Goal: Information Seeking & Learning: Learn about a topic

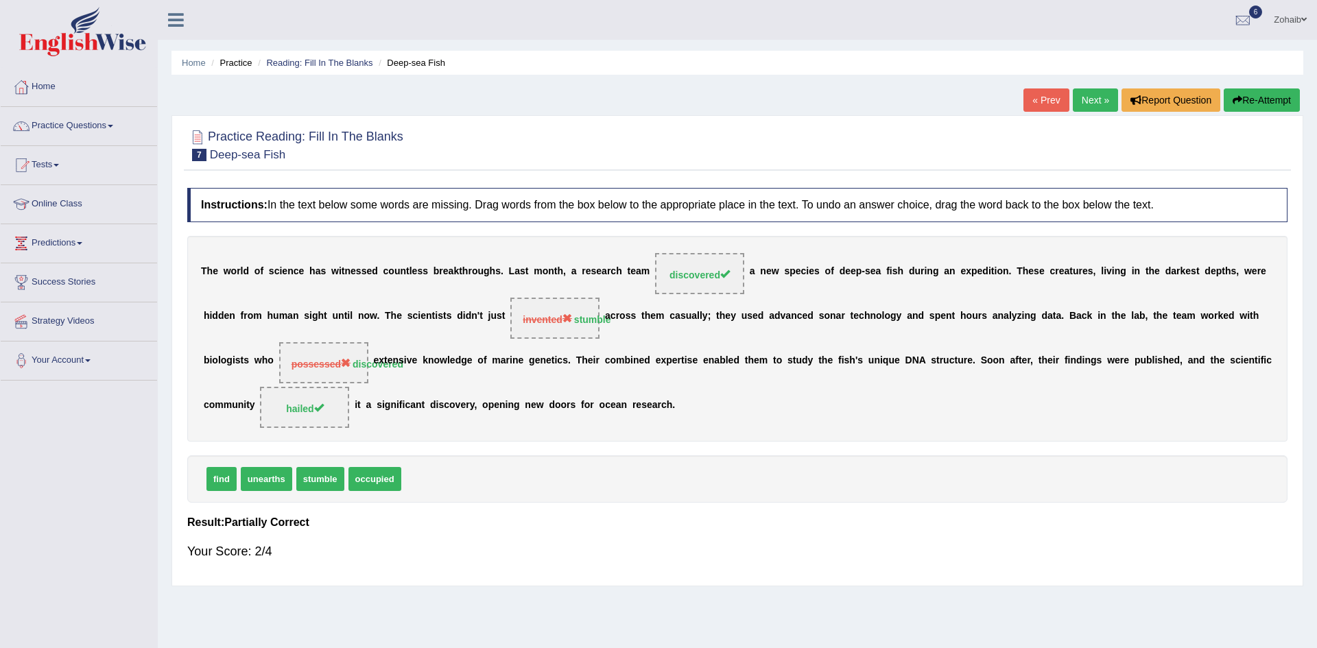
click at [1109, 105] on link "Next »" at bounding box center [1095, 99] width 45 height 23
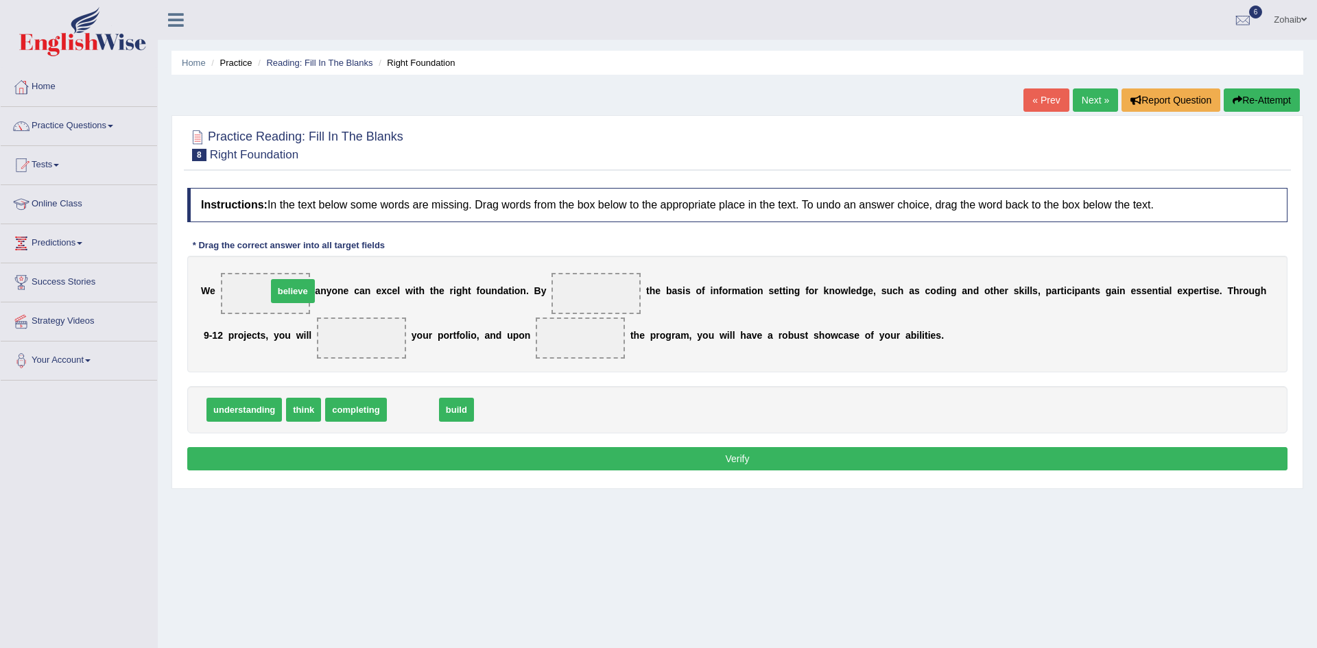
drag, startPoint x: 399, startPoint y: 415, endPoint x: 279, endPoint y: 296, distance: 168.8
drag, startPoint x: 306, startPoint y: 414, endPoint x: 265, endPoint y: 305, distance: 116.6
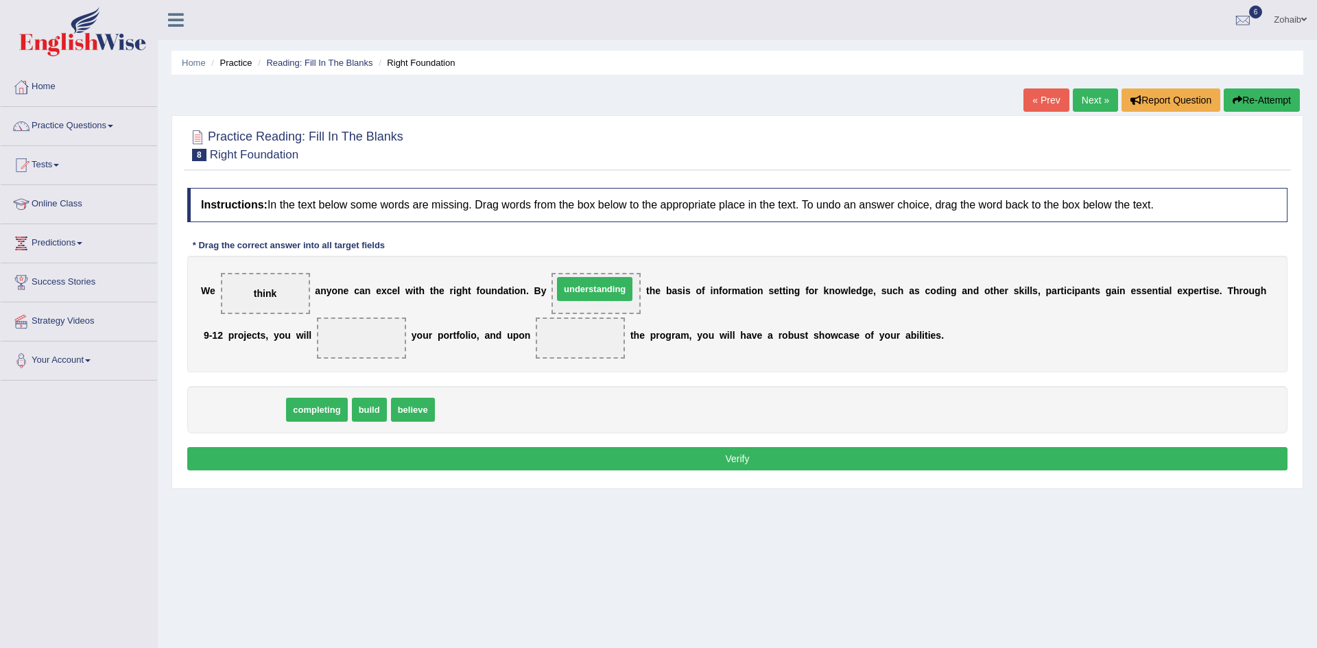
drag, startPoint x: 244, startPoint y: 416, endPoint x: 595, endPoint y: 295, distance: 370.8
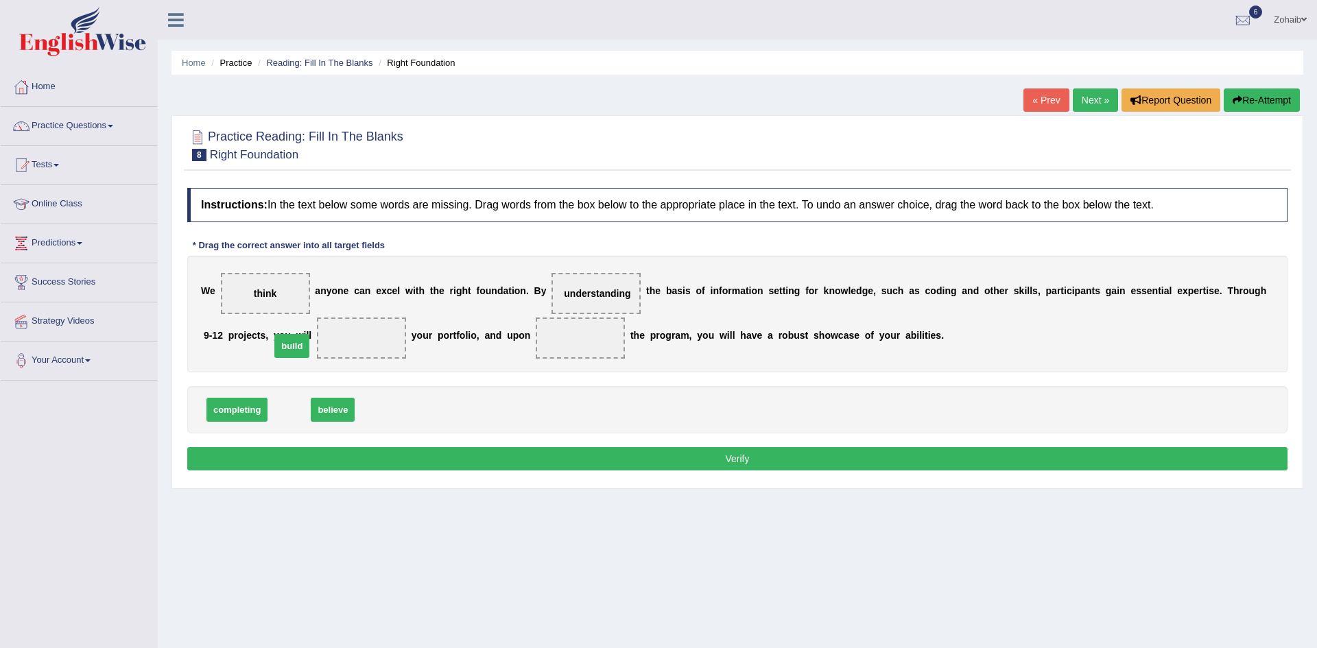
drag, startPoint x: 285, startPoint y: 413, endPoint x: 287, endPoint y: 349, distance: 63.9
drag, startPoint x: 240, startPoint y: 416, endPoint x: 474, endPoint y: 345, distance: 244.6
click at [311, 449] on button "Verify" at bounding box center [737, 458] width 1100 height 23
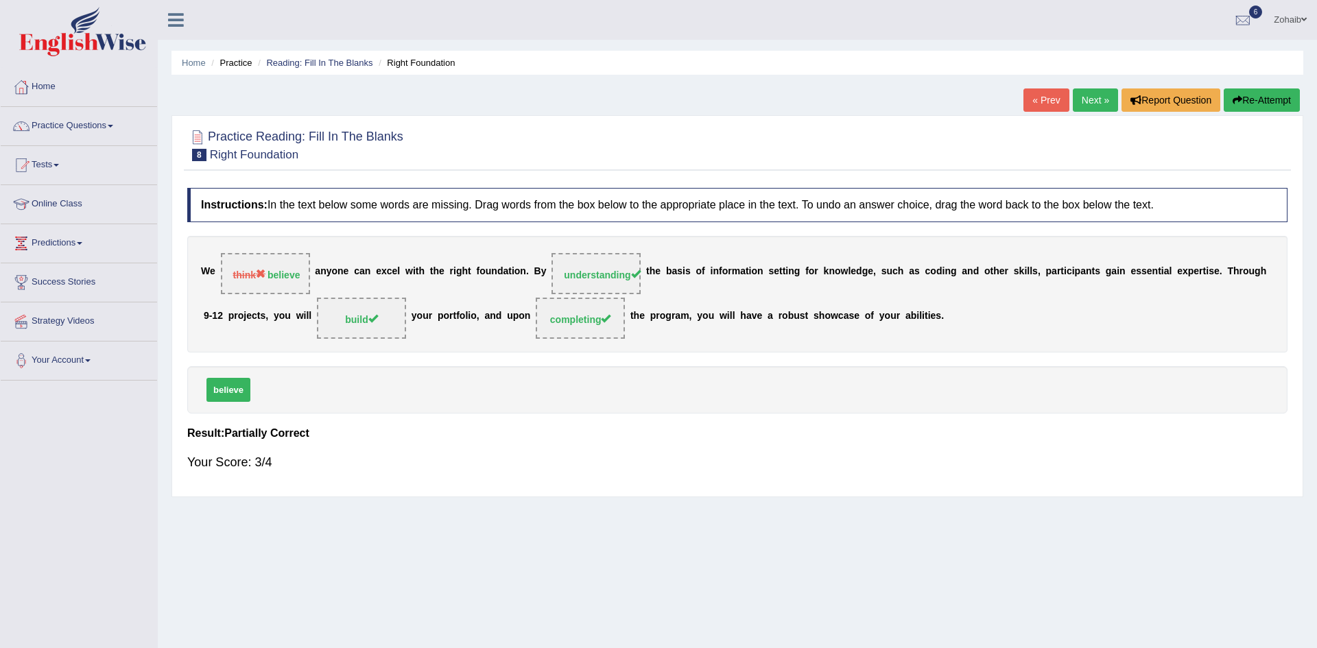
click at [1096, 102] on link "Next »" at bounding box center [1095, 99] width 45 height 23
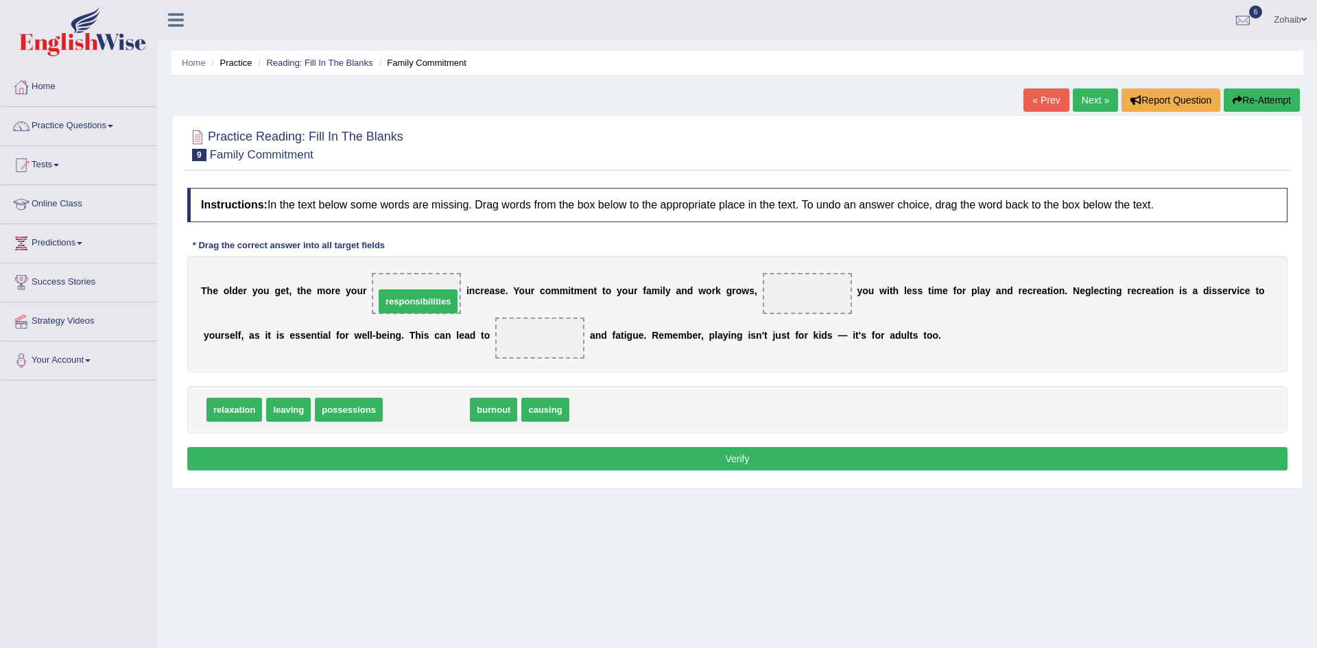
drag, startPoint x: 398, startPoint y: 414, endPoint x: 390, endPoint y: 305, distance: 108.7
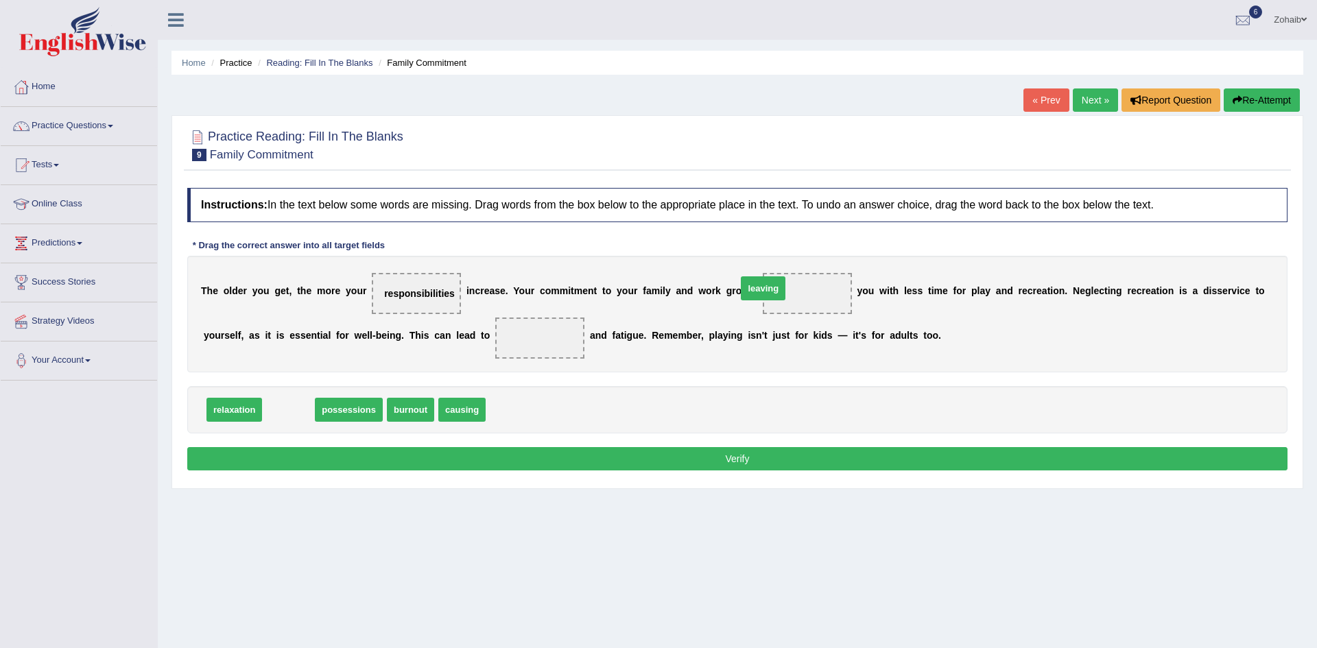
drag, startPoint x: 293, startPoint y: 413, endPoint x: 768, endPoint y: 292, distance: 490.0
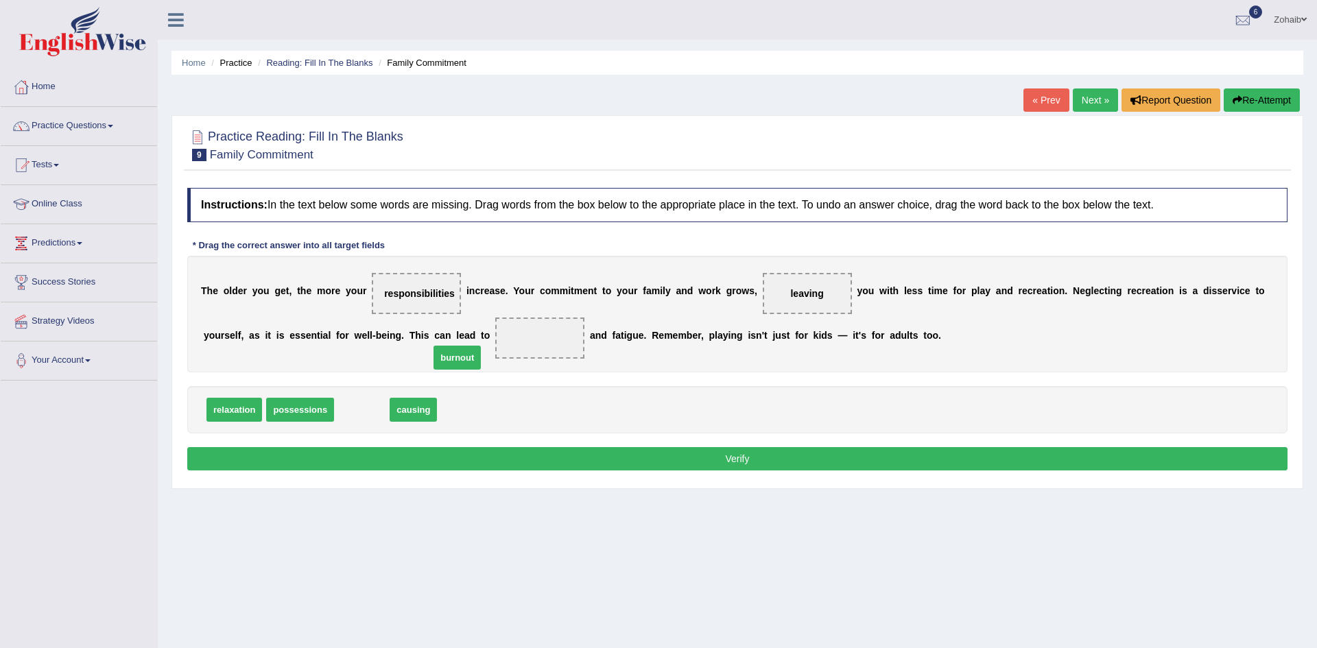
drag, startPoint x: 355, startPoint y: 407, endPoint x: 450, endPoint y: 355, distance: 108.7
click at [389, 451] on button "Verify" at bounding box center [737, 458] width 1100 height 23
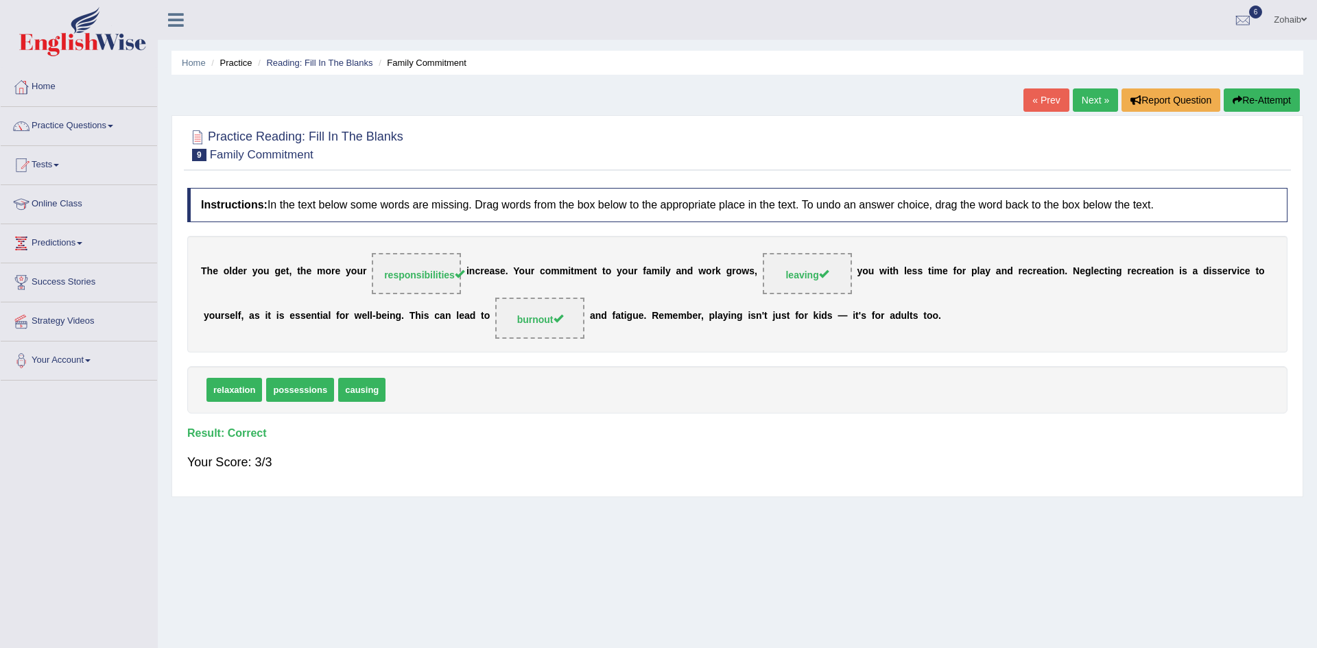
click at [1075, 106] on link "Next »" at bounding box center [1095, 99] width 45 height 23
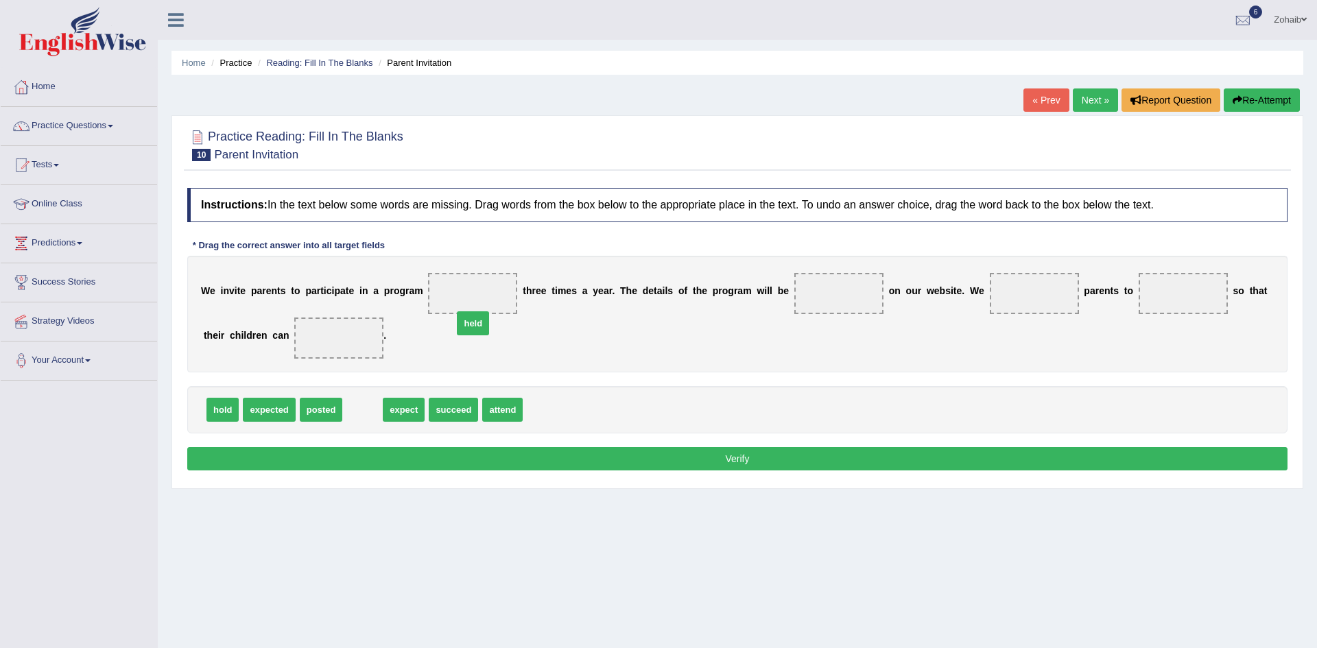
drag, startPoint x: 352, startPoint y: 416, endPoint x: 481, endPoint y: 309, distance: 167.2
drag, startPoint x: 318, startPoint y: 412, endPoint x: 813, endPoint y: 288, distance: 510.0
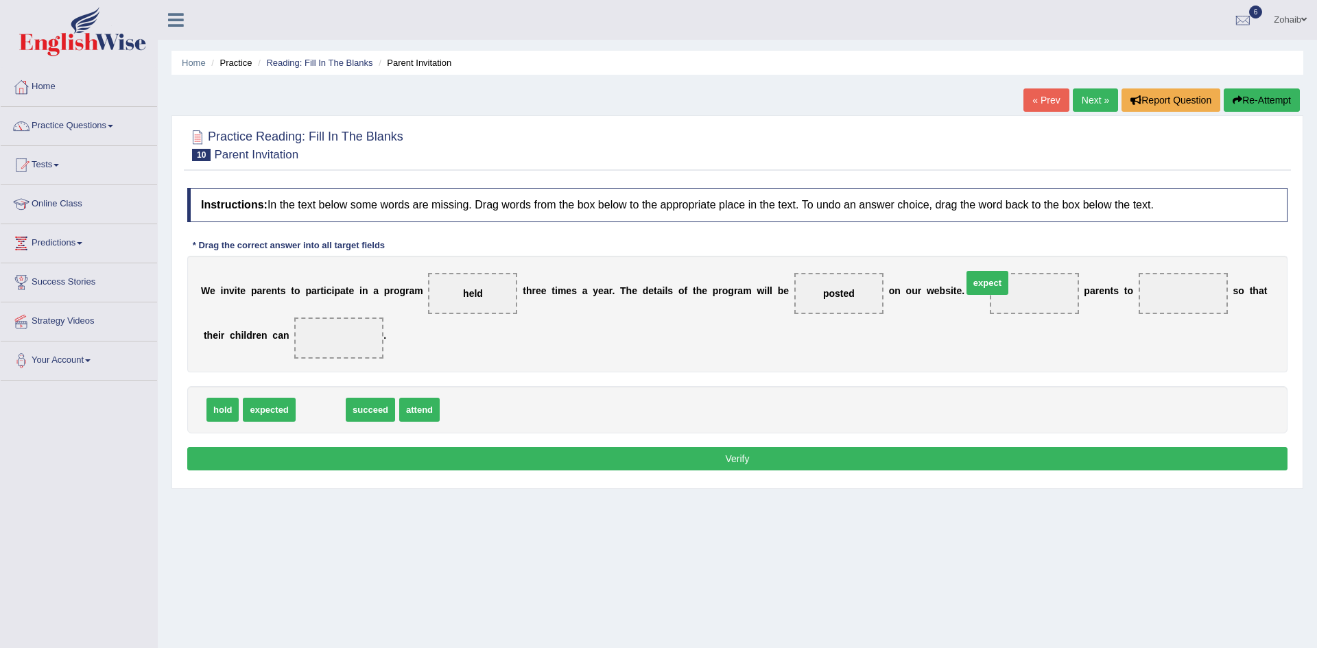
drag, startPoint x: 318, startPoint y: 413, endPoint x: 984, endPoint y: 286, distance: 678.8
drag, startPoint x: 379, startPoint y: 416, endPoint x: 1126, endPoint y: 305, distance: 756.0
drag, startPoint x: 309, startPoint y: 409, endPoint x: 305, endPoint y: 347, distance: 61.8
click at [327, 451] on button "Verify" at bounding box center [737, 458] width 1100 height 23
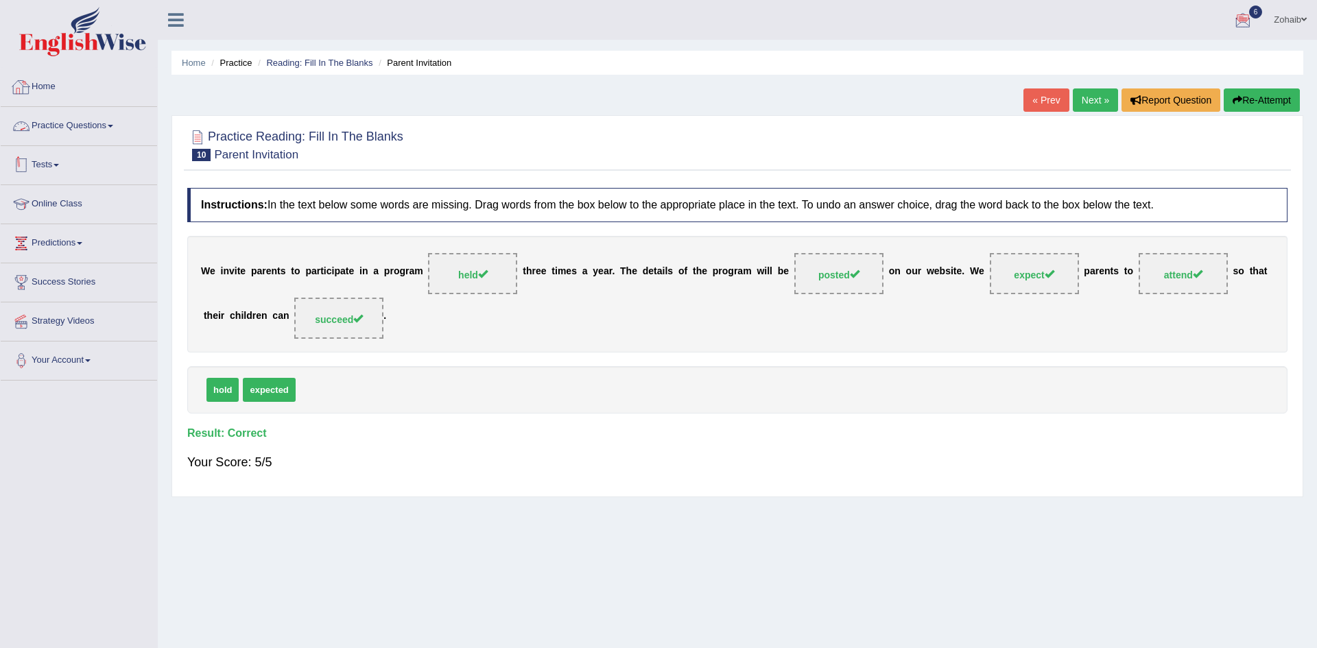
click at [37, 155] on link "Tests" at bounding box center [79, 163] width 156 height 34
click at [47, 130] on link "Practice Questions" at bounding box center [79, 124] width 156 height 34
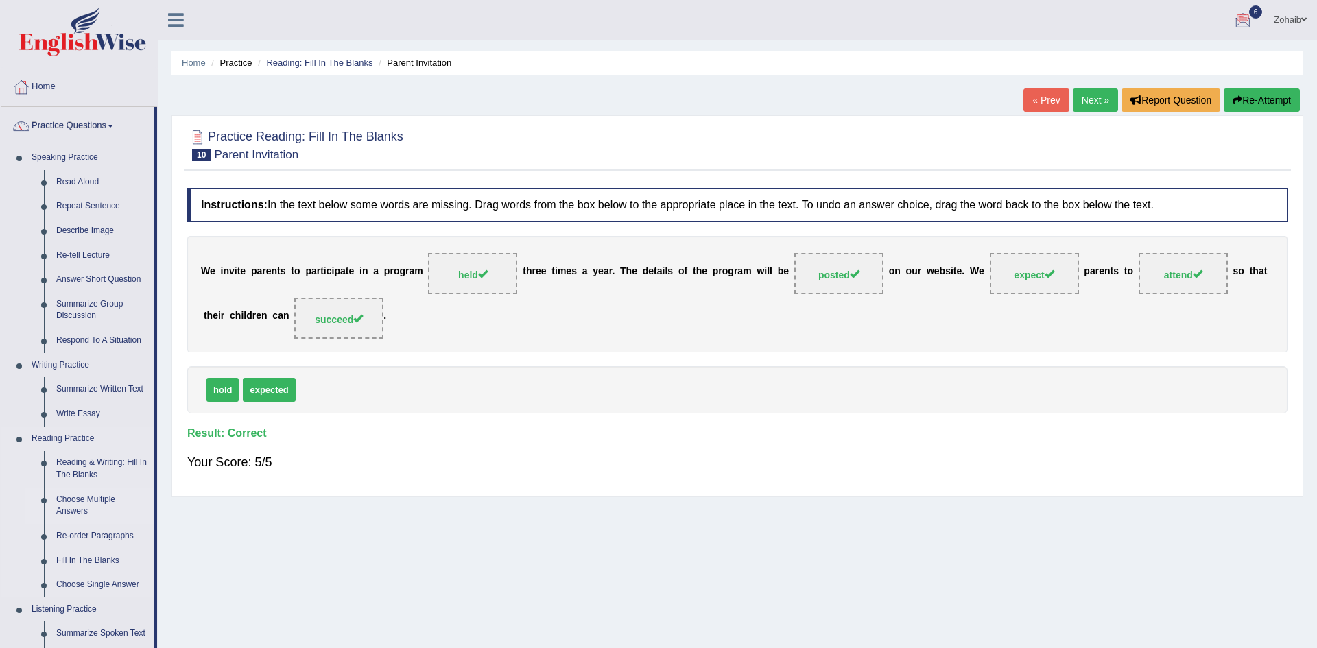
click at [75, 523] on link "Choose Multiple Answers" at bounding box center [102, 506] width 104 height 36
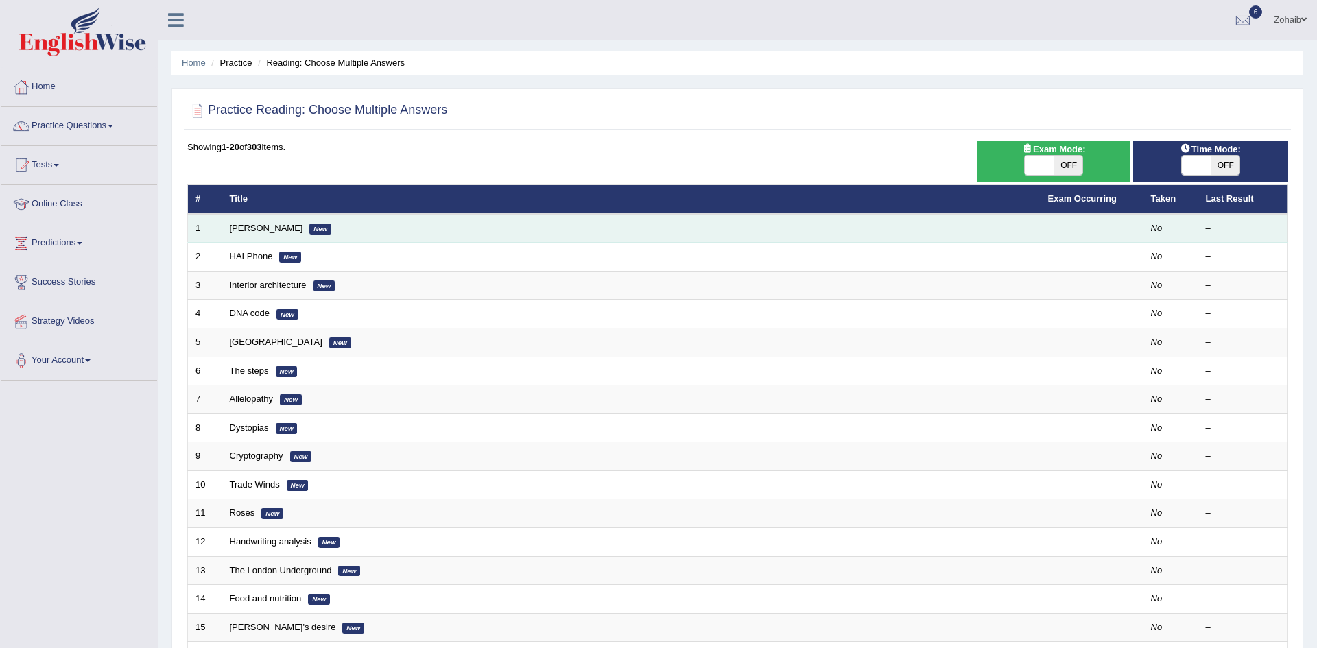
click at [253, 226] on link "Damian Scarf" at bounding box center [266, 228] width 73 height 10
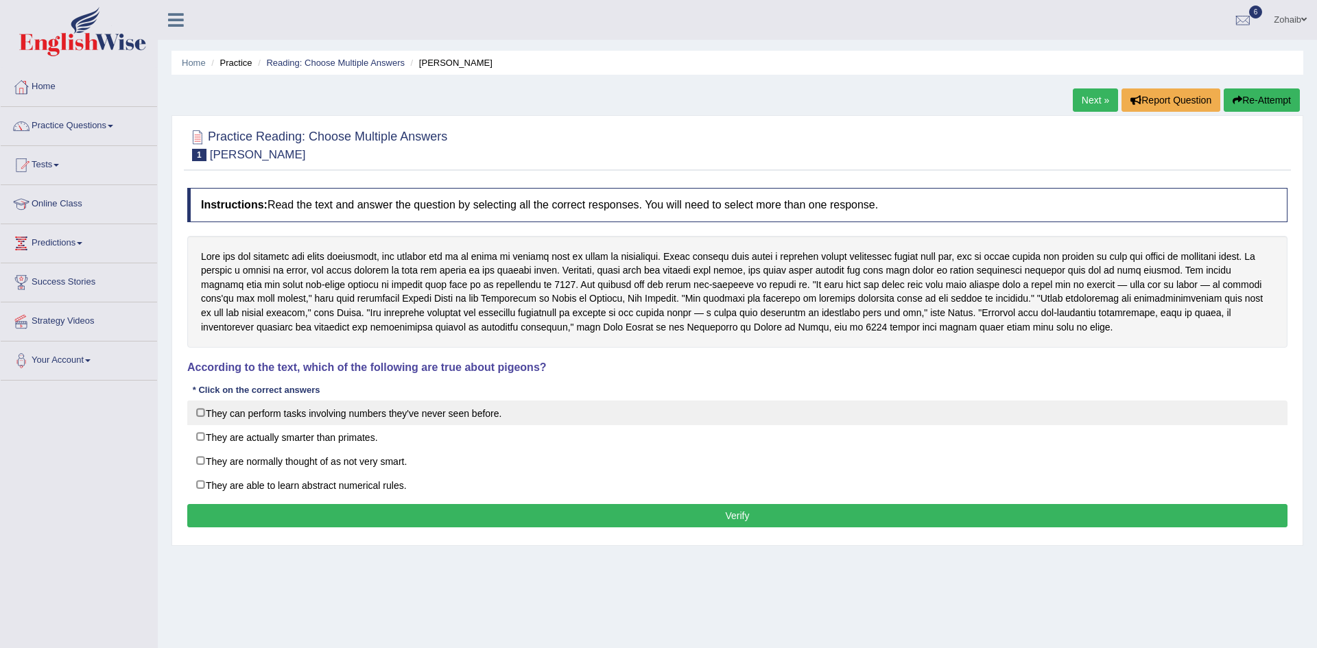
click at [303, 404] on label "They can perform tasks involving numbers they've never seen before." at bounding box center [737, 413] width 1100 height 25
checkbox input "true"
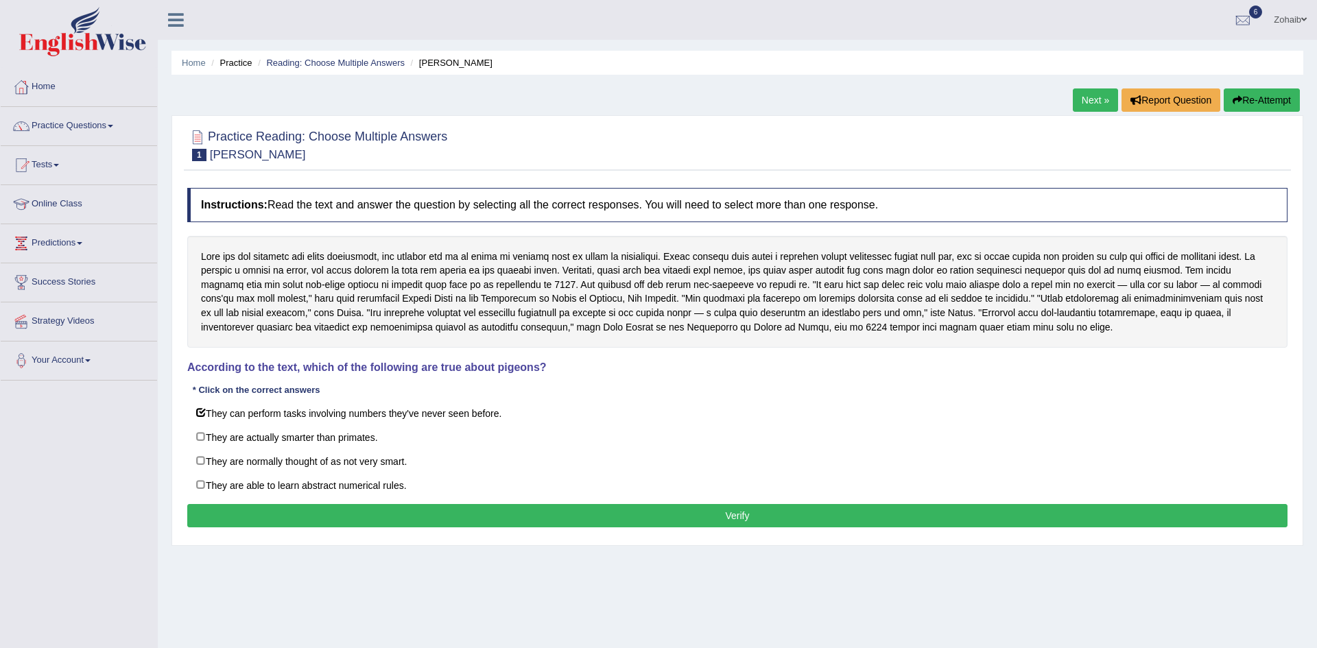
click at [355, 506] on button "Verify" at bounding box center [737, 515] width 1100 height 23
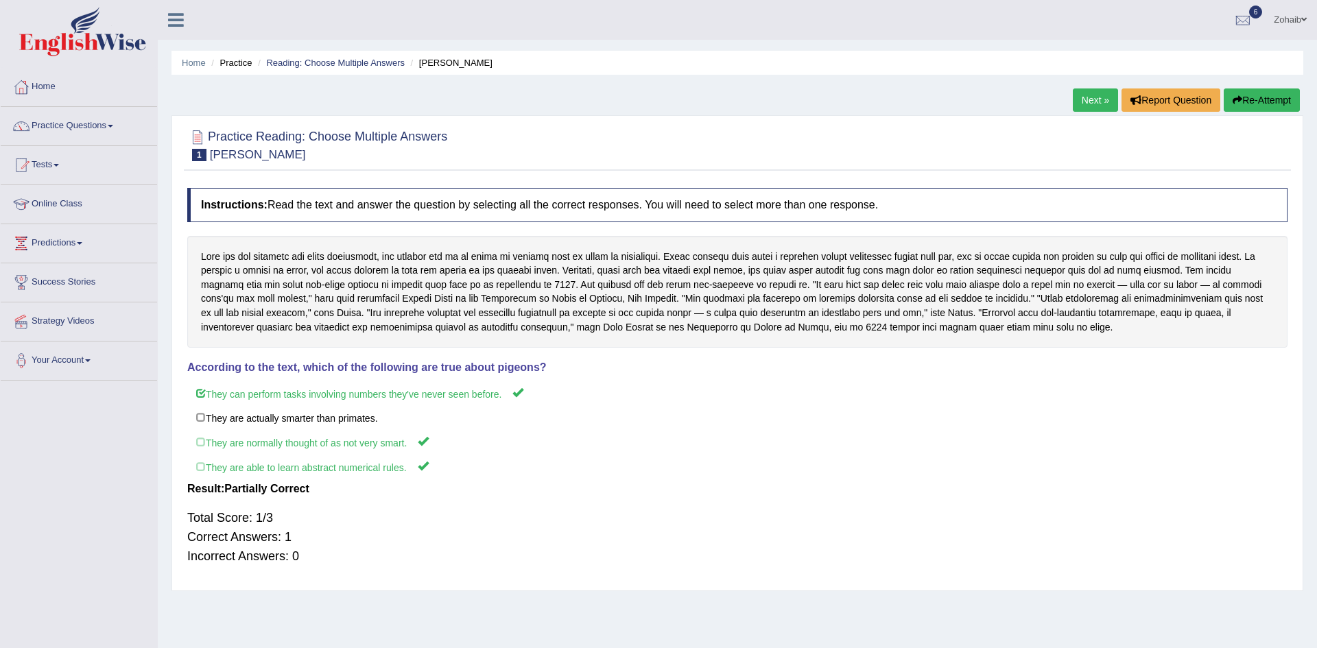
click at [1084, 88] on link "Next »" at bounding box center [1095, 99] width 45 height 23
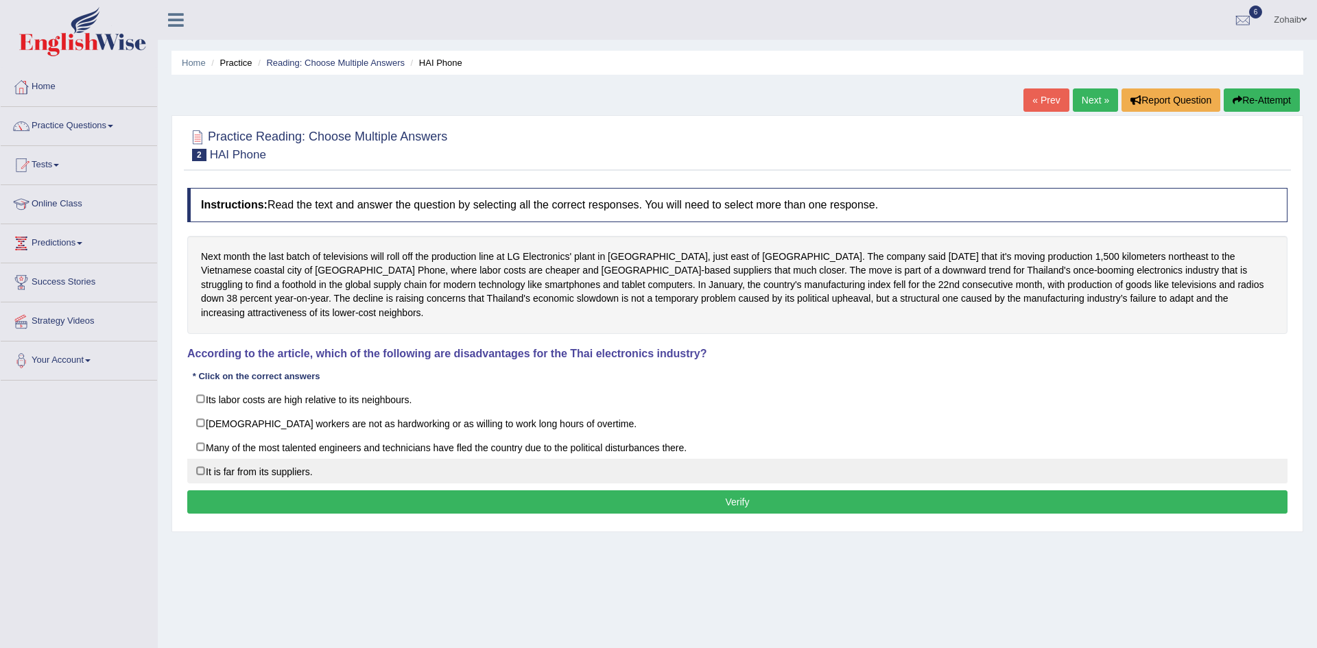
click at [511, 459] on label "It is far from its suppliers." at bounding box center [737, 471] width 1100 height 25
click at [501, 467] on label "It is far from its suppliers." at bounding box center [737, 471] width 1100 height 25
click at [512, 459] on label "It is far from its suppliers." at bounding box center [737, 471] width 1100 height 25
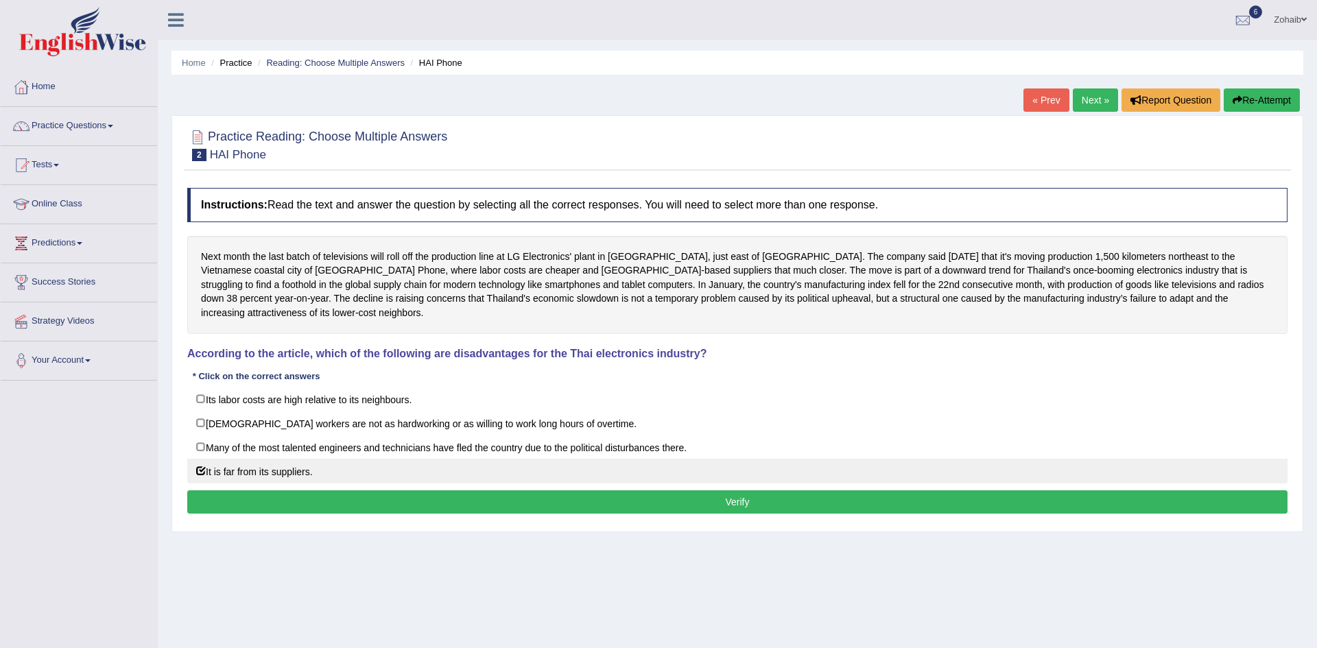
click at [474, 466] on label "It is far from its suppliers." at bounding box center [737, 471] width 1100 height 25
checkbox input "false"
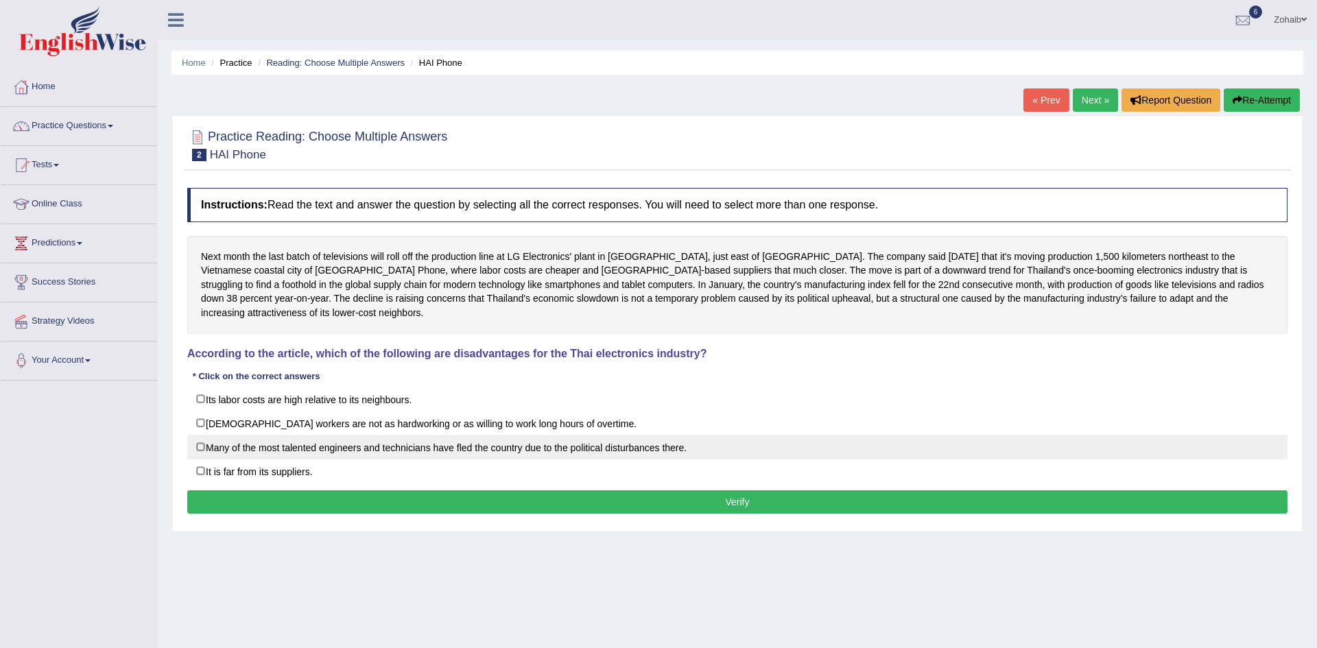
click at [491, 435] on label "Many of the most talented engineers and technicians have fled the country due t…" at bounding box center [737, 447] width 1100 height 25
checkbox input "true"
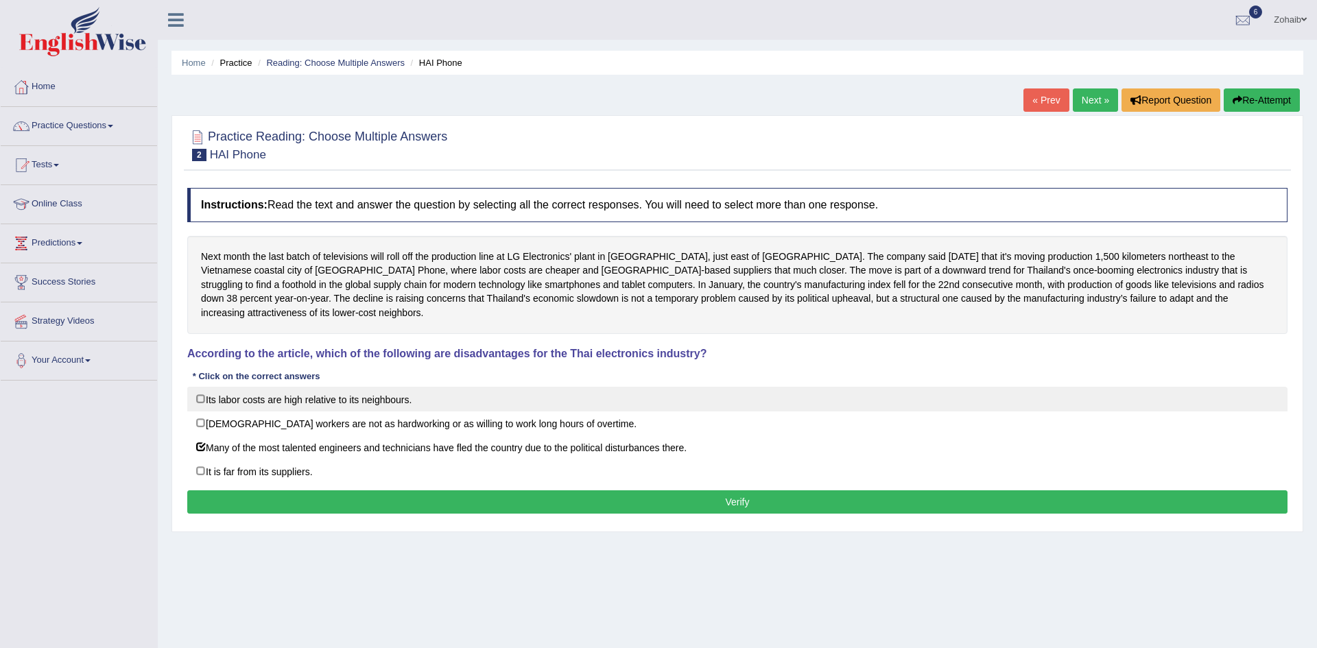
click at [524, 387] on label "Its labor costs are high relative to its neighbours." at bounding box center [737, 399] width 1100 height 25
checkbox input "true"
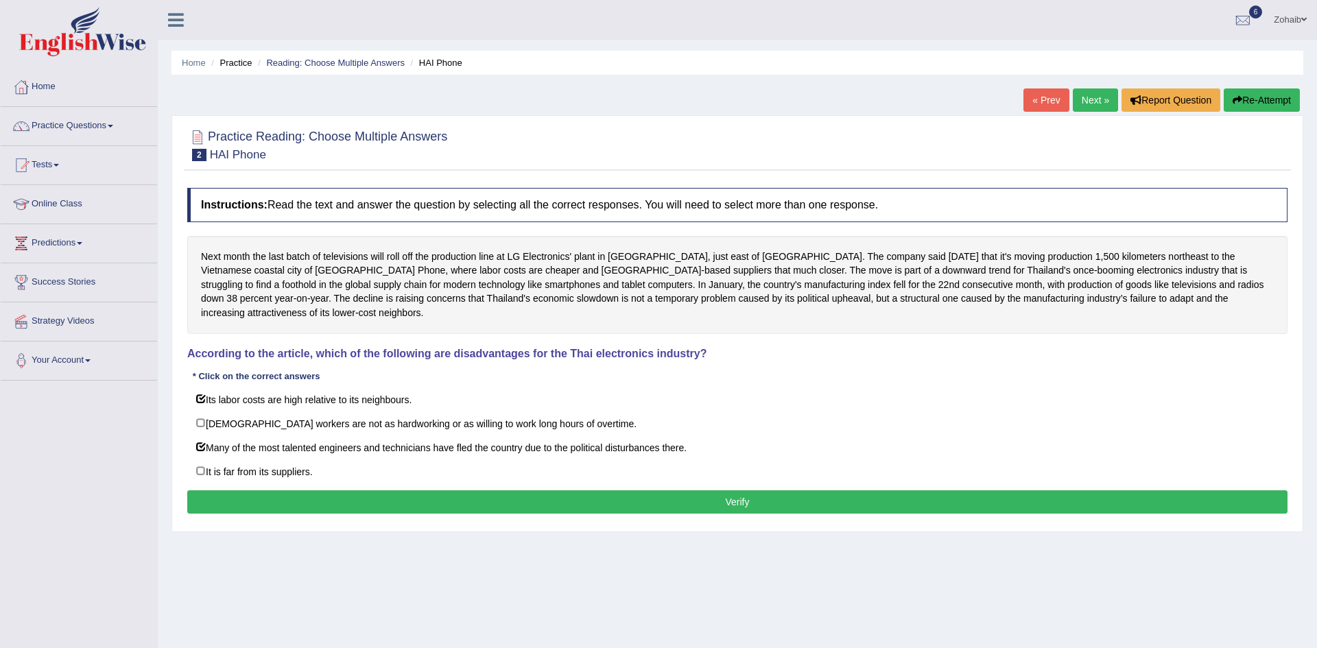
click at [516, 500] on button "Verify" at bounding box center [737, 502] width 1100 height 23
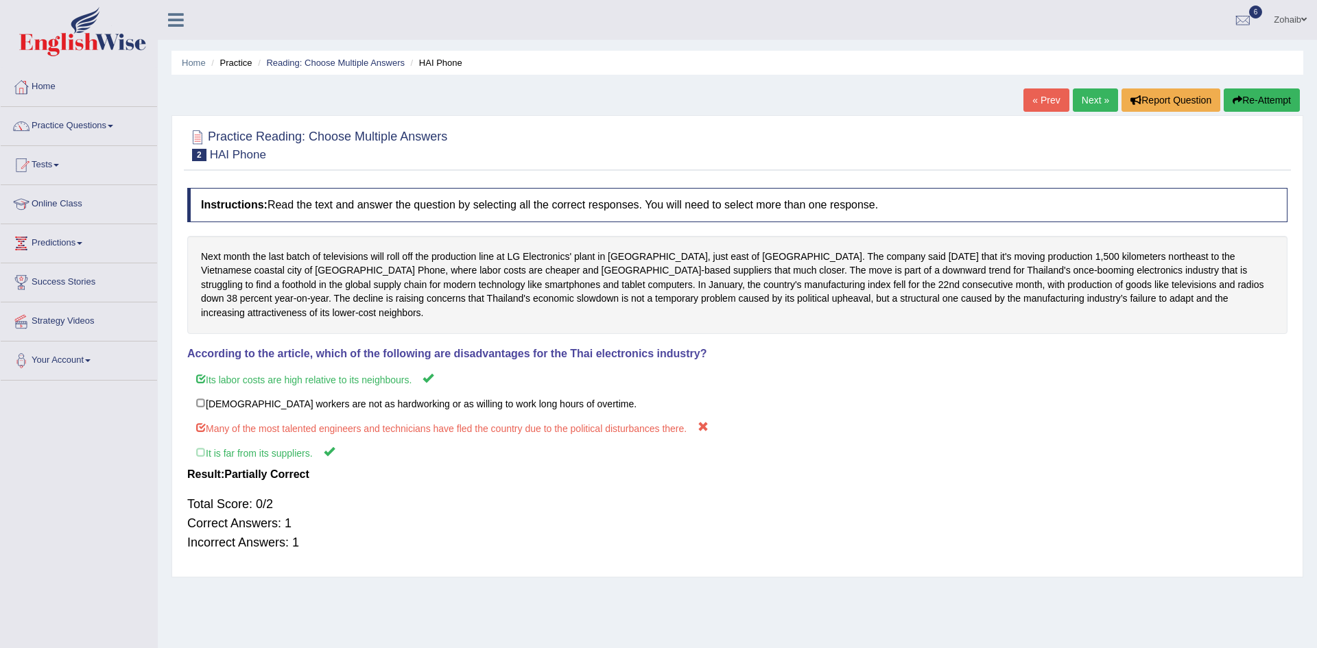
click at [0, 0] on div "Saving your answer..." at bounding box center [0, 0] width 0 height 0
click at [1088, 102] on link "Next »" at bounding box center [1095, 99] width 45 height 23
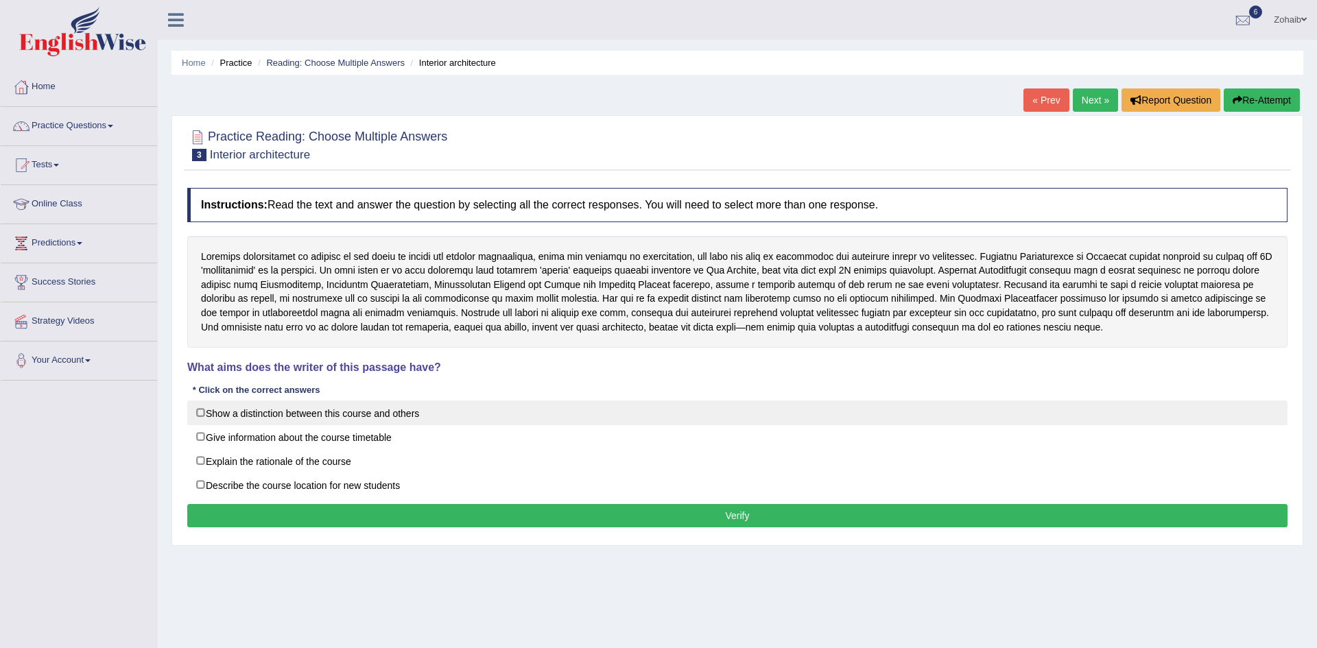
click at [350, 421] on label "Show a distinction between this course and others" at bounding box center [737, 413] width 1100 height 25
checkbox input "true"
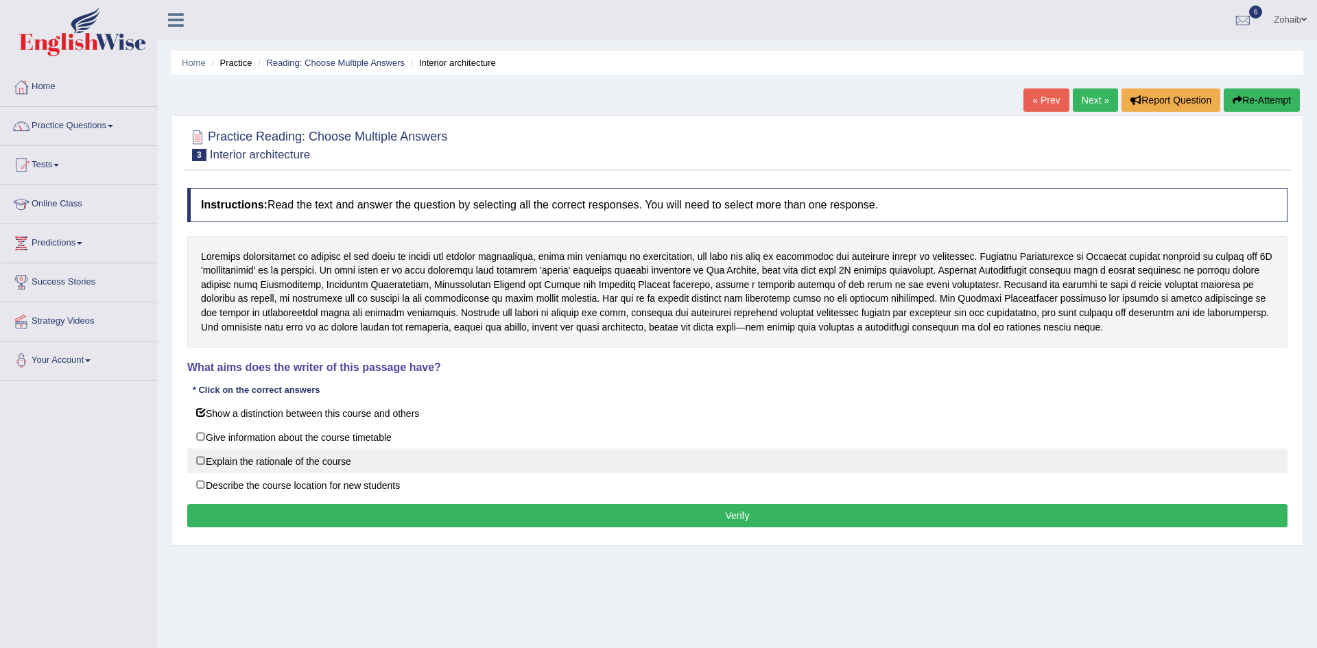
click at [338, 461] on label "Explain the rationale of the course" at bounding box center [737, 461] width 1100 height 25
checkbox input "true"
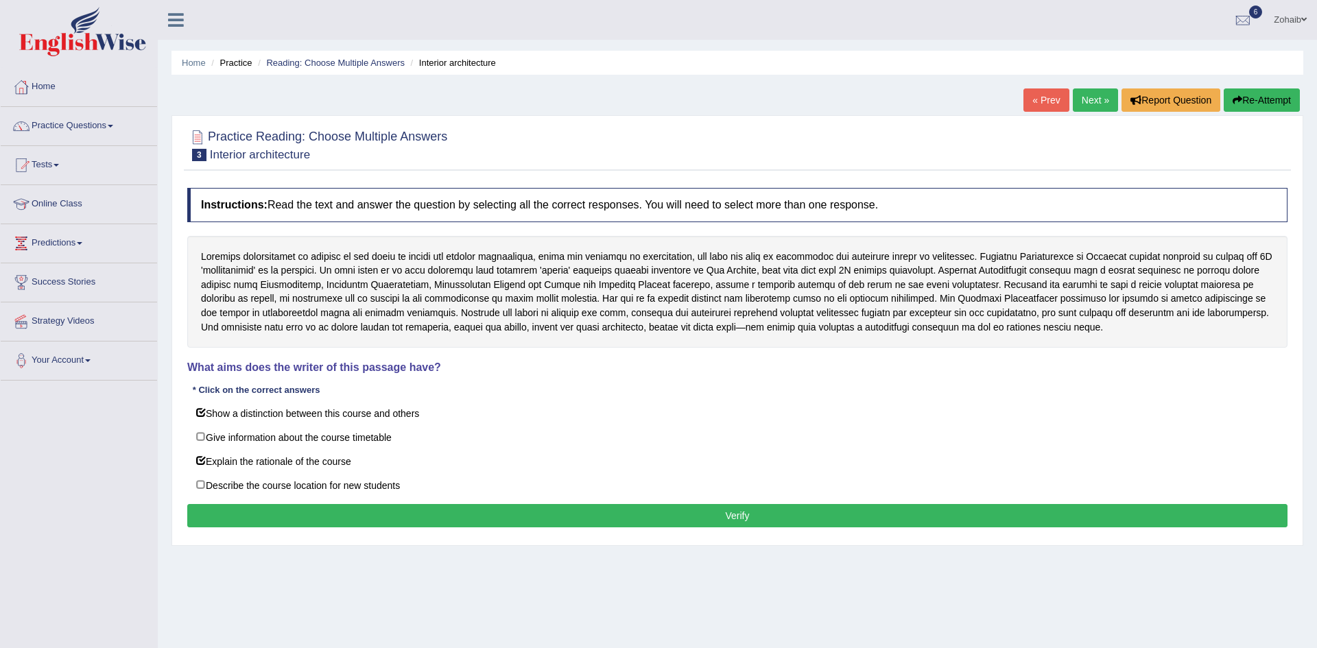
click at [338, 525] on button "Verify" at bounding box center [737, 515] width 1100 height 23
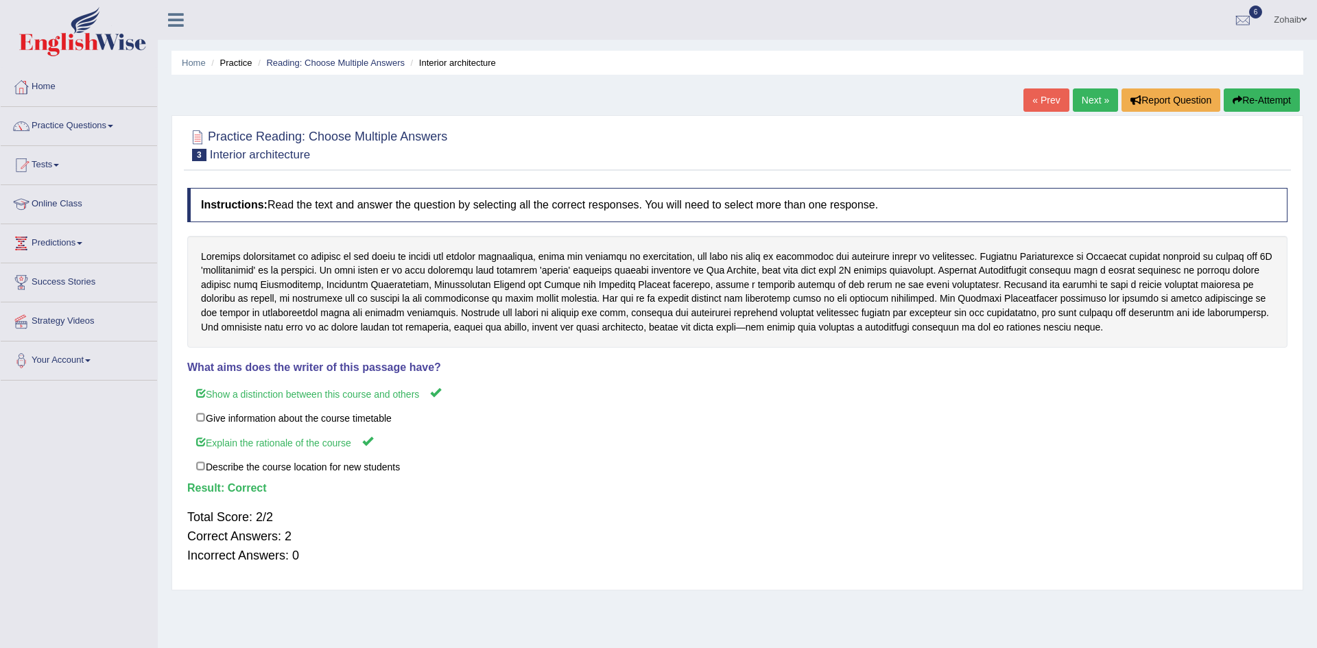
click at [54, 169] on link "Tests" at bounding box center [79, 163] width 156 height 34
click at [55, 196] on link "Take Practice Sectional Test" at bounding box center [89, 197] width 128 height 25
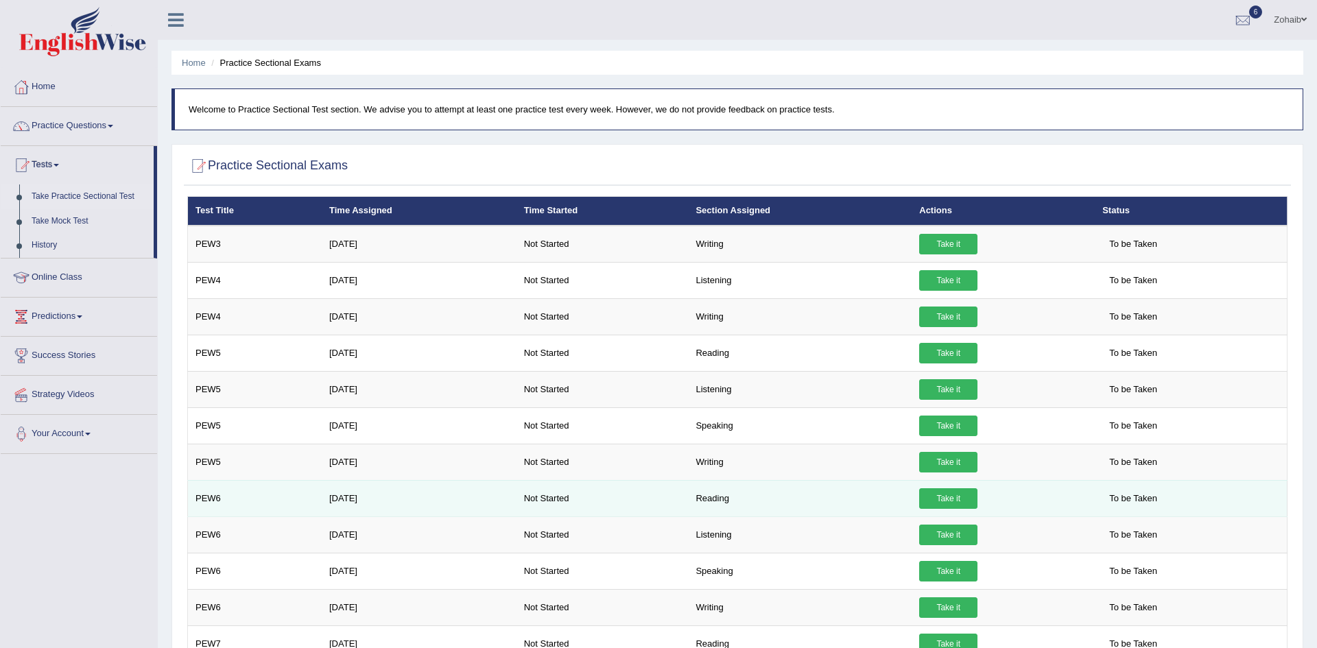
click at [929, 501] on link "Take it" at bounding box center [948, 498] width 58 height 21
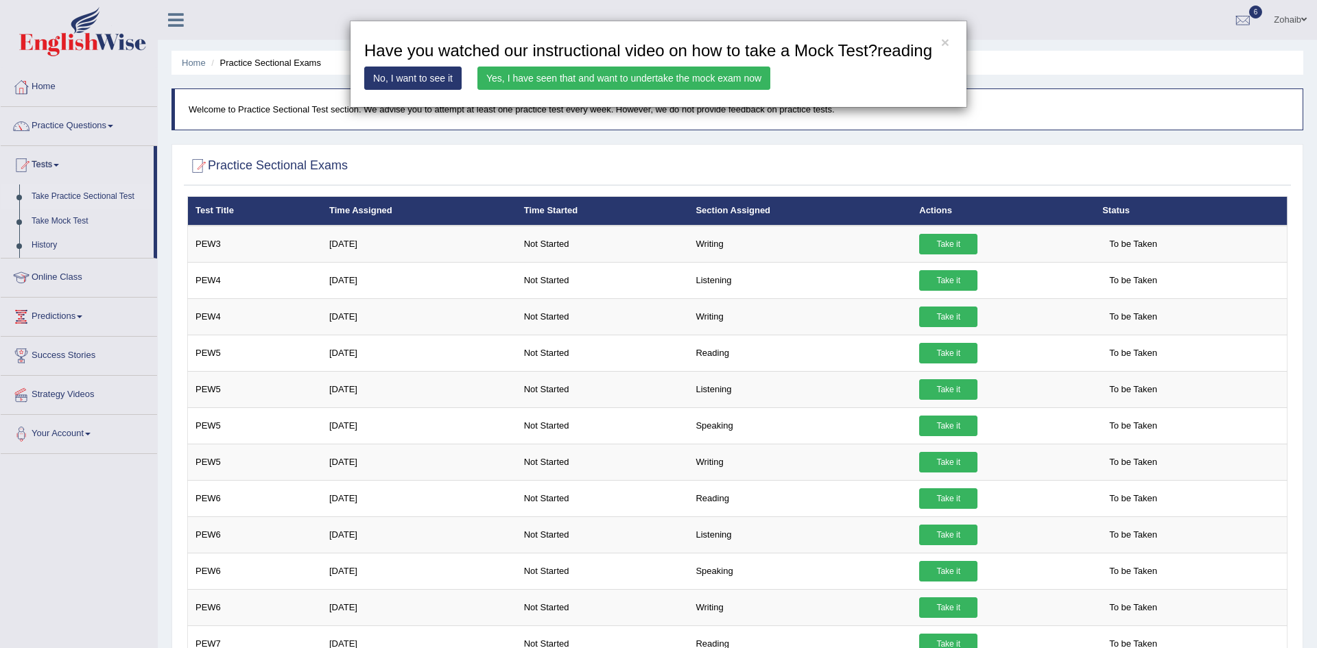
click at [632, 86] on link "Yes, I have seen that and want to undertake the mock exam now" at bounding box center [623, 78] width 293 height 23
